Goal: Book appointment/travel/reservation

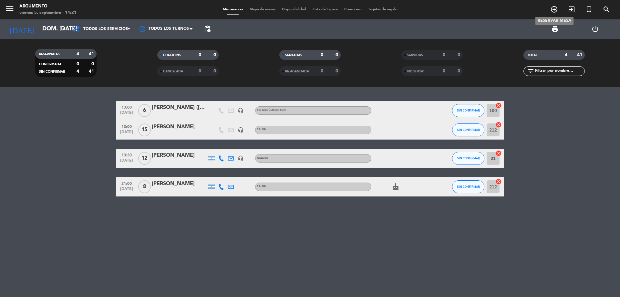
click at [552, 7] on icon "add_circle_outline" at bounding box center [554, 9] width 8 height 8
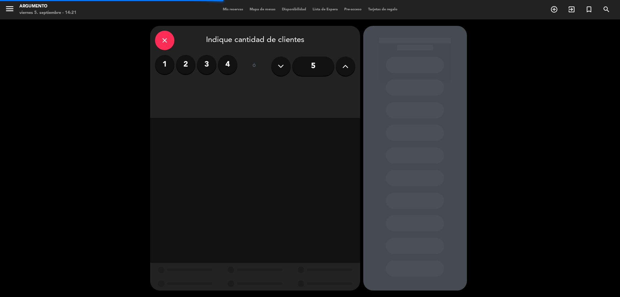
click at [228, 57] on label "4" at bounding box center [227, 64] width 19 height 19
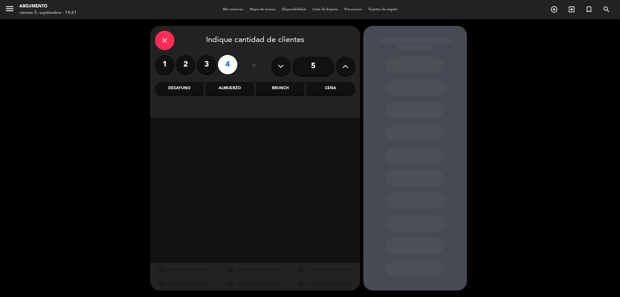
click at [222, 87] on div "Almuerzo" at bounding box center [229, 88] width 49 height 13
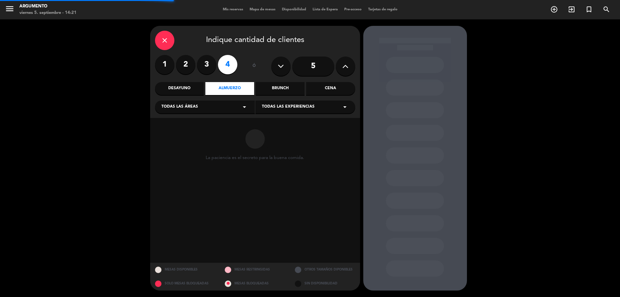
click at [200, 106] on div "Todas las áreas arrow_drop_down" at bounding box center [205, 106] width 100 height 13
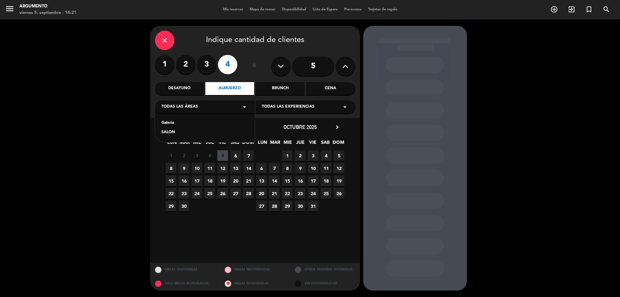
click at [170, 134] on div "SALON" at bounding box center [204, 132] width 87 height 6
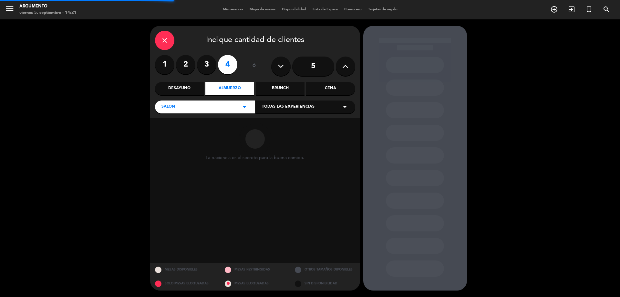
click at [292, 105] on span "Todas las experiencias" at bounding box center [288, 107] width 53 height 6
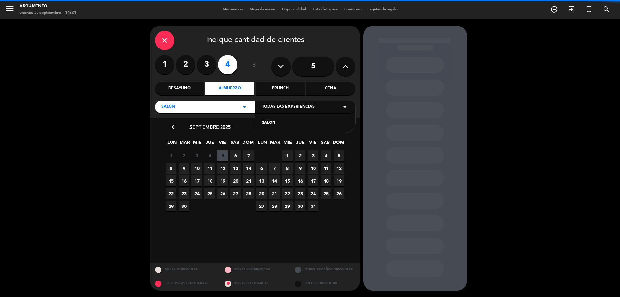
click at [263, 121] on div "SALON" at bounding box center [305, 123] width 87 height 6
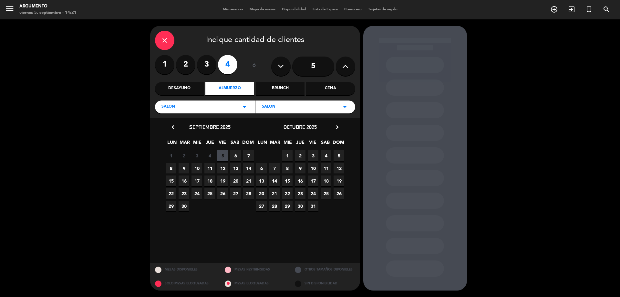
click at [235, 158] on span "6" at bounding box center [235, 155] width 11 height 11
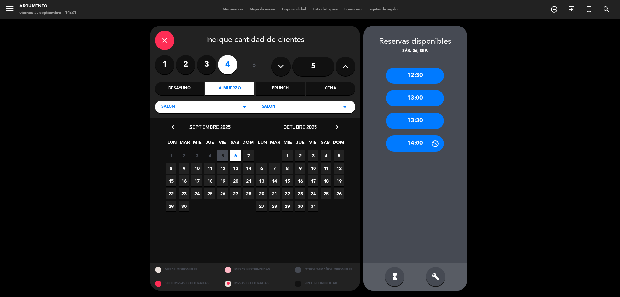
click at [429, 97] on div "13:00" at bounding box center [415, 98] width 58 height 16
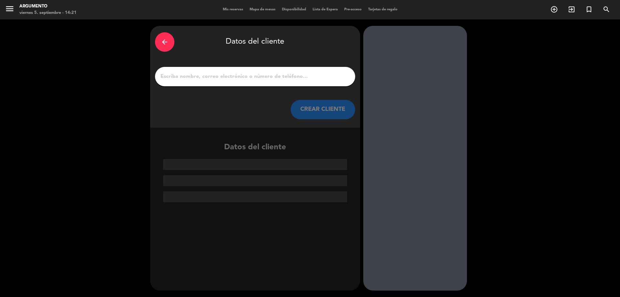
click at [284, 80] on input "1" at bounding box center [255, 76] width 191 height 9
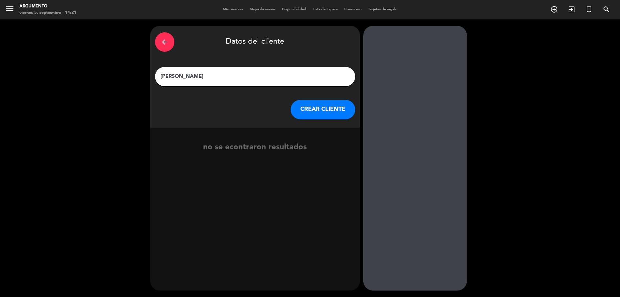
type input "[PERSON_NAME]"
click at [309, 110] on button "CREAR CLIENTE" at bounding box center [323, 109] width 65 height 19
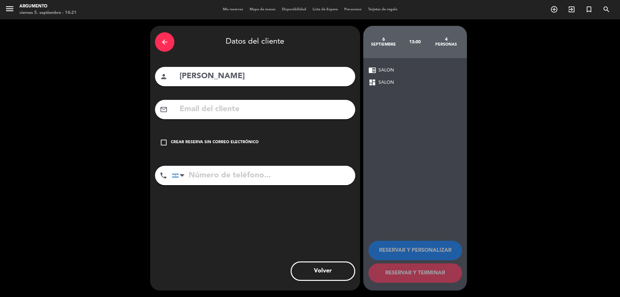
click at [219, 169] on input "tel" at bounding box center [263, 175] width 183 height 19
paste input "[PHONE_NUMBER]"
type input "[PHONE_NUMBER]"
click at [244, 110] on input "text" at bounding box center [264, 109] width 171 height 13
paste input "[EMAIL_ADDRESS][DOMAIN_NAME]"
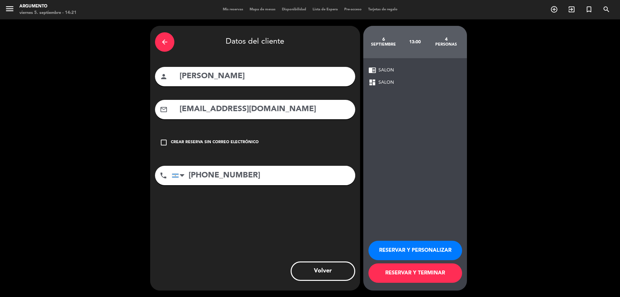
type input "[EMAIL_ADDRESS][DOMAIN_NAME]"
click at [432, 244] on button "RESERVAR Y PERSONALIZAR" at bounding box center [415, 250] width 94 height 19
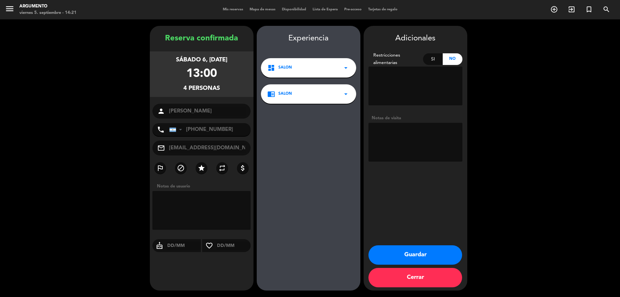
click at [403, 250] on button "Guardar" at bounding box center [415, 254] width 94 height 19
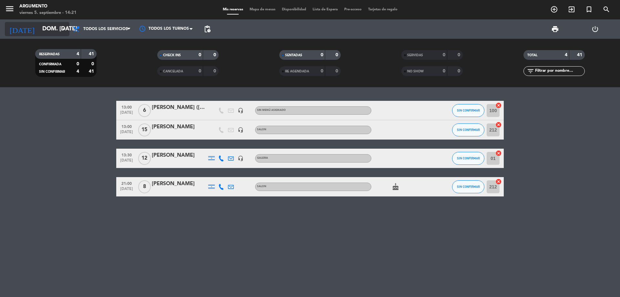
click at [50, 35] on input "dom. [DATE]" at bounding box center [76, 29] width 75 height 13
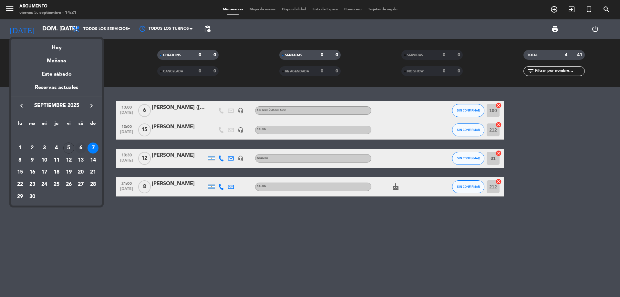
click at [79, 148] on div "6" at bounding box center [80, 147] width 11 height 11
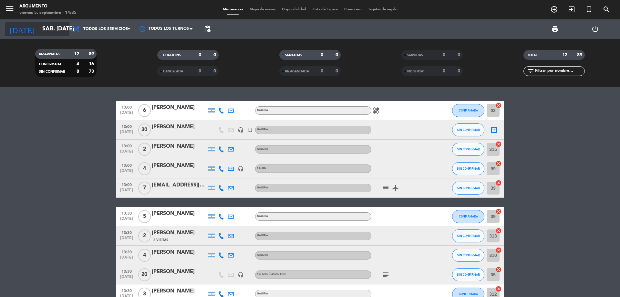
click at [53, 34] on input "sáb. [DATE]" at bounding box center [76, 29] width 75 height 13
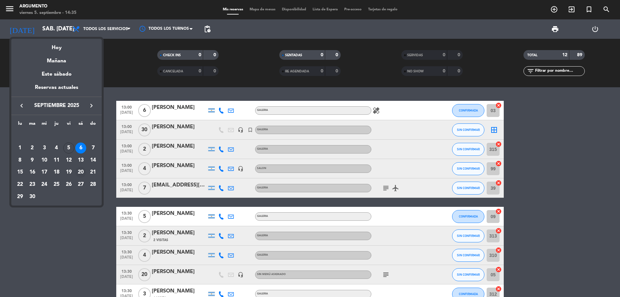
click at [80, 172] on div "20" at bounding box center [80, 172] width 11 height 11
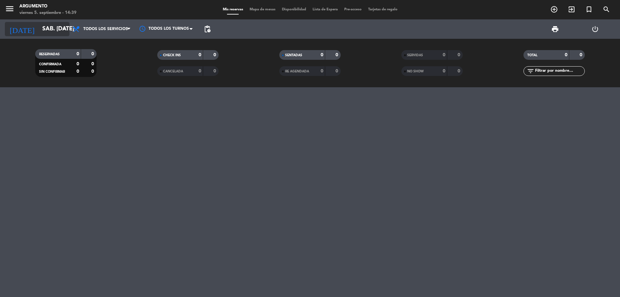
click at [38, 22] on div "[DATE] sáb. [DATE] arrow_drop_down" at bounding box center [37, 29] width 65 height 14
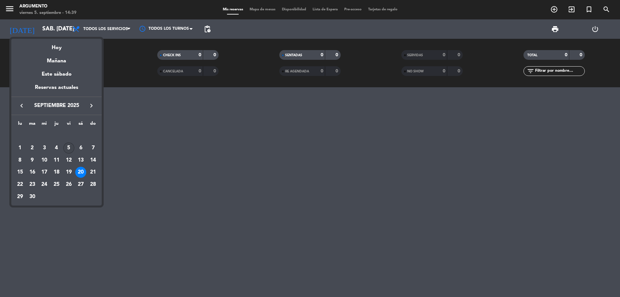
click at [66, 150] on div "5" at bounding box center [68, 147] width 11 height 11
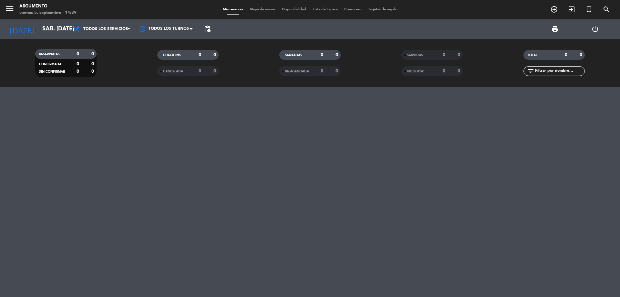
type input "vie. [DATE]"
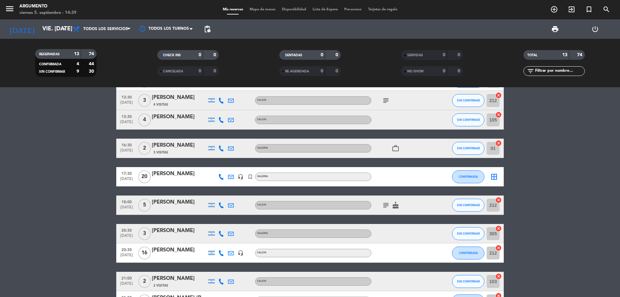
scroll to position [129, 0]
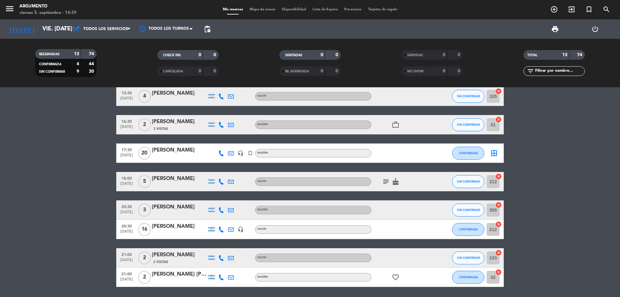
click at [219, 154] on icon at bounding box center [221, 153] width 6 height 6
click at [216, 143] on span "Copiar" at bounding box center [213, 142] width 14 height 7
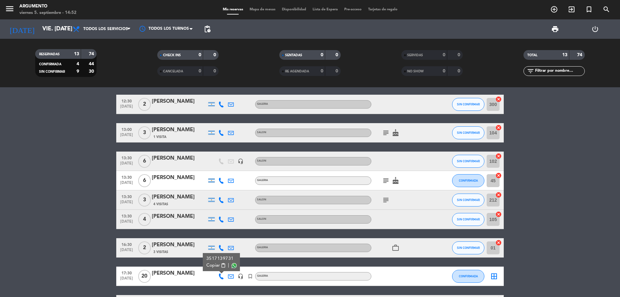
scroll to position [0, 0]
